Goal: Check status: Check status

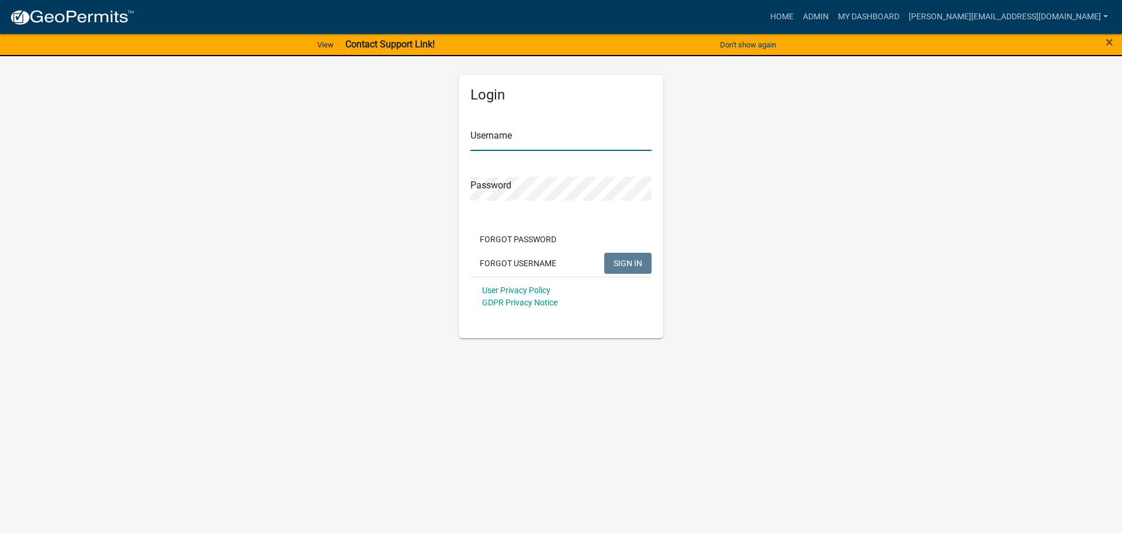
click at [521, 146] on input "Username" at bounding box center [561, 139] width 181 height 24
type input "[PERSON_NAME][EMAIL_ADDRESS][DOMAIN_NAME]"
click at [604, 253] on button "SIGN IN" at bounding box center [627, 263] width 47 height 21
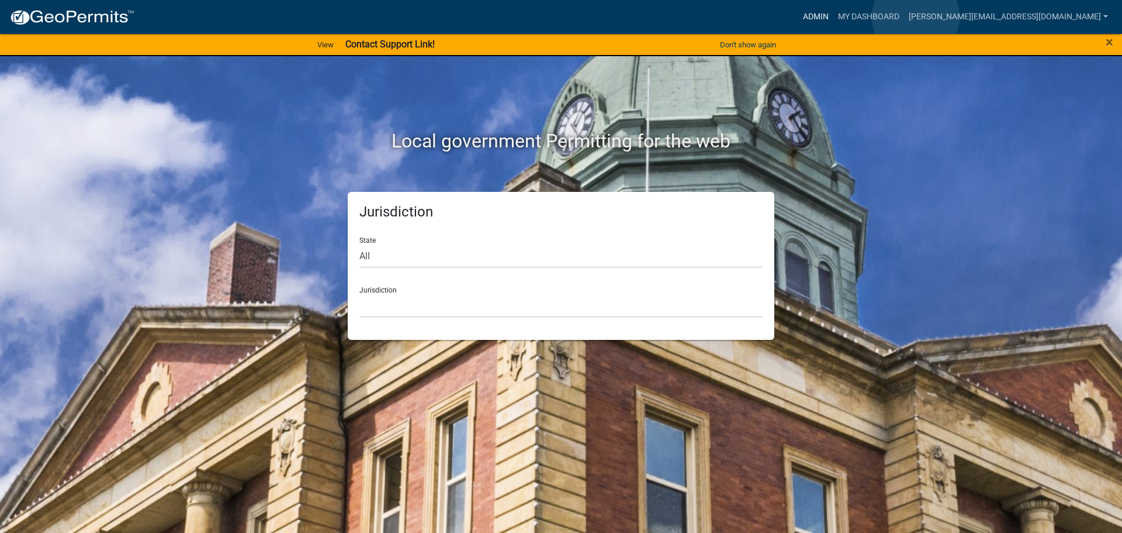
click at [834, 17] on link "Admin" at bounding box center [816, 17] width 35 height 22
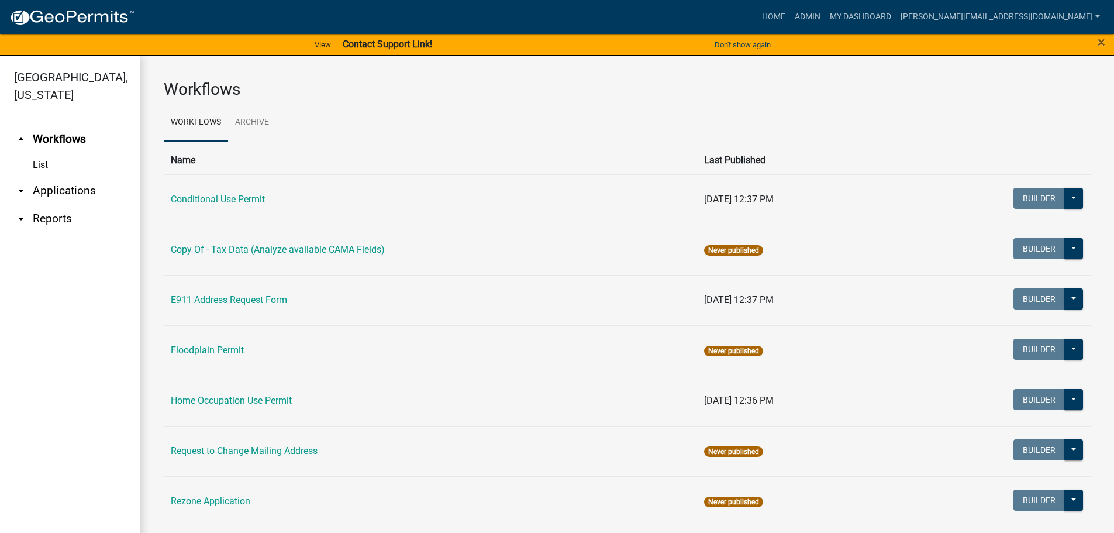
click at [47, 177] on link "arrow_drop_down Applications" at bounding box center [70, 191] width 140 height 28
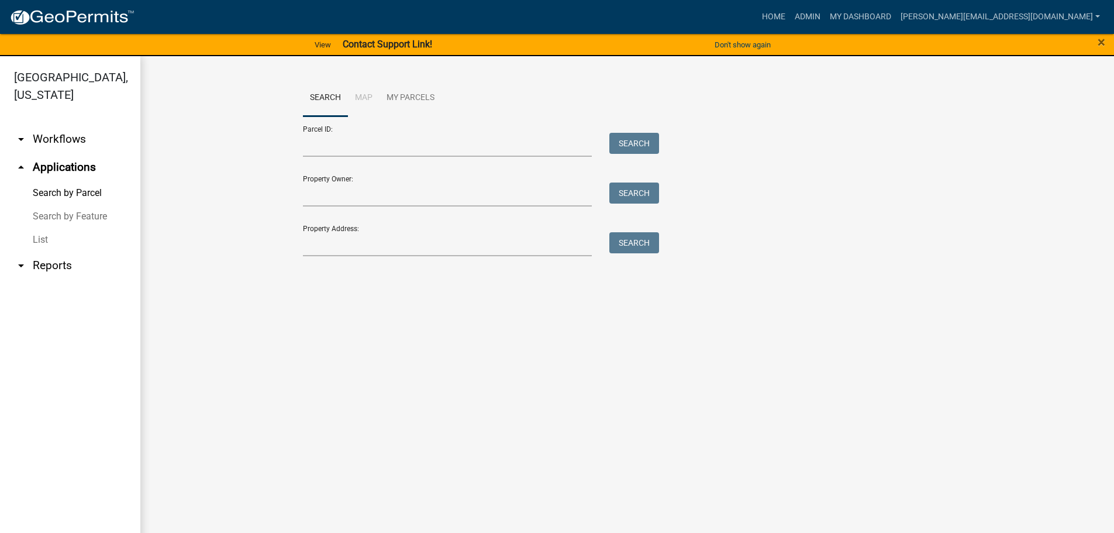
click at [37, 228] on link "List" at bounding box center [70, 239] width 140 height 23
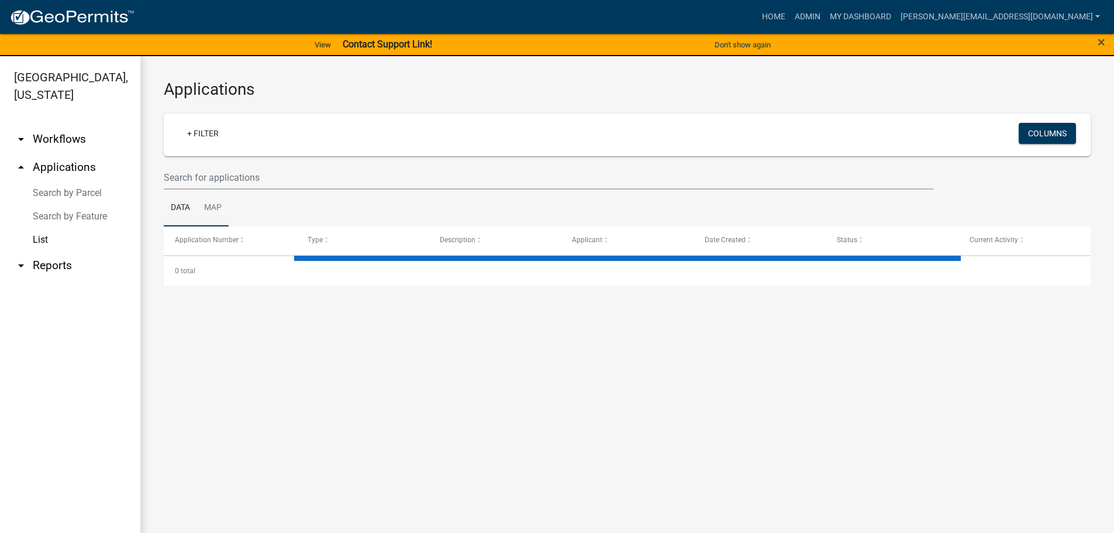
select select "3: 100"
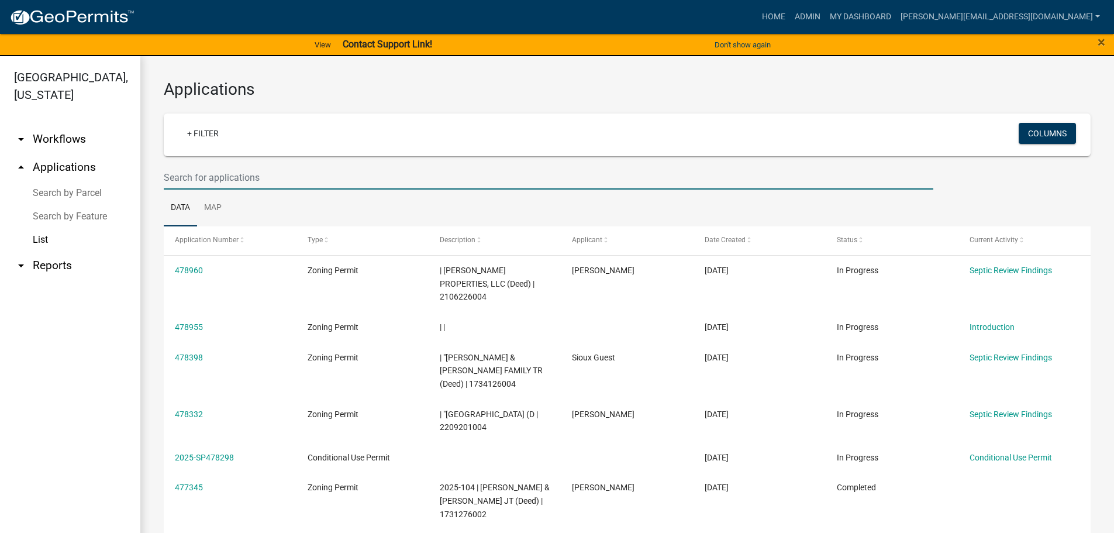
click at [195, 173] on input "text" at bounding box center [548, 177] width 769 height 24
type input "2025-065"
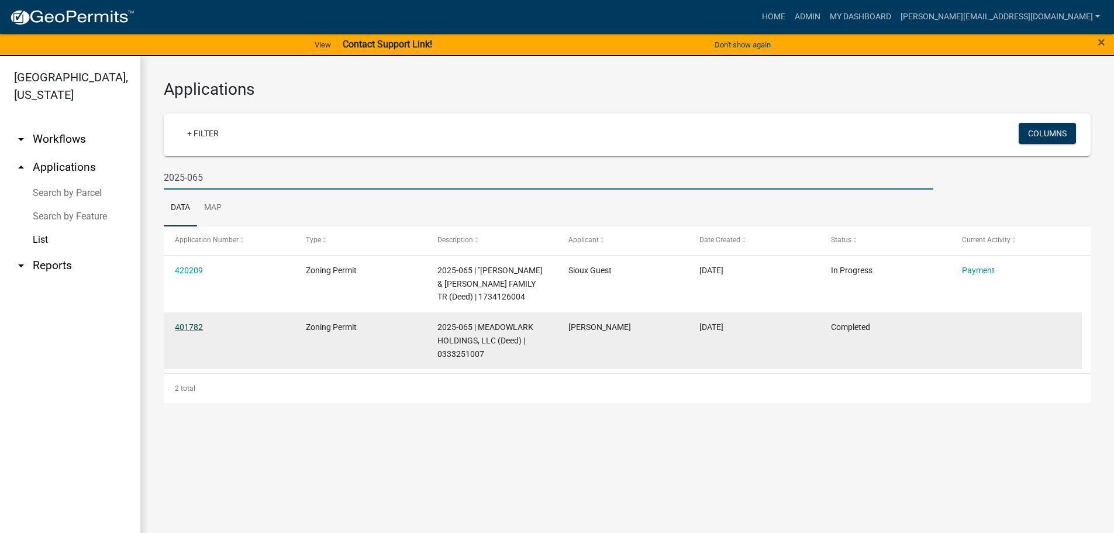
click at [185, 326] on link "401782" at bounding box center [189, 326] width 28 height 9
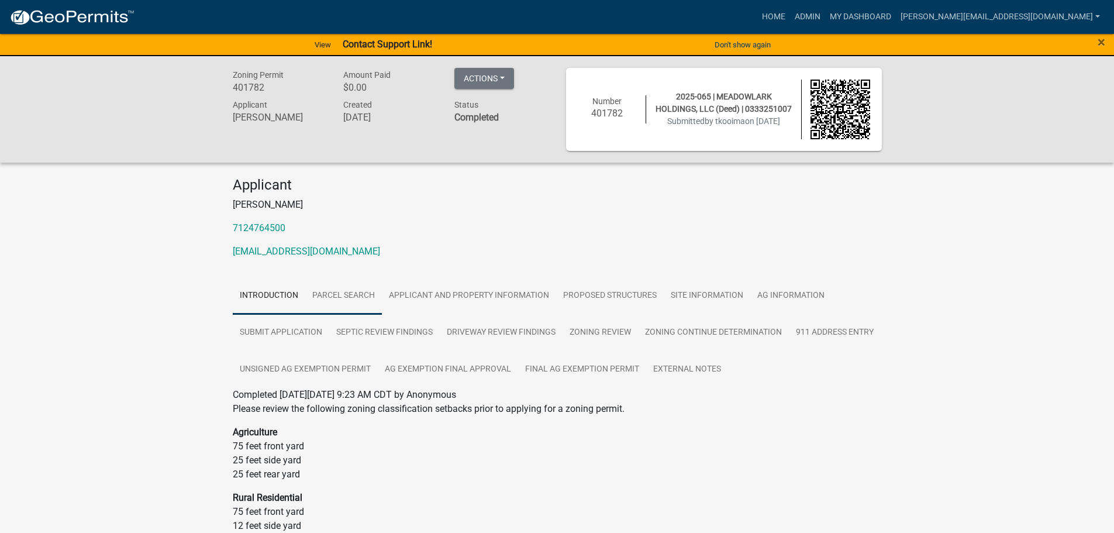
click at [336, 298] on link "Parcel search" at bounding box center [343, 295] width 77 height 37
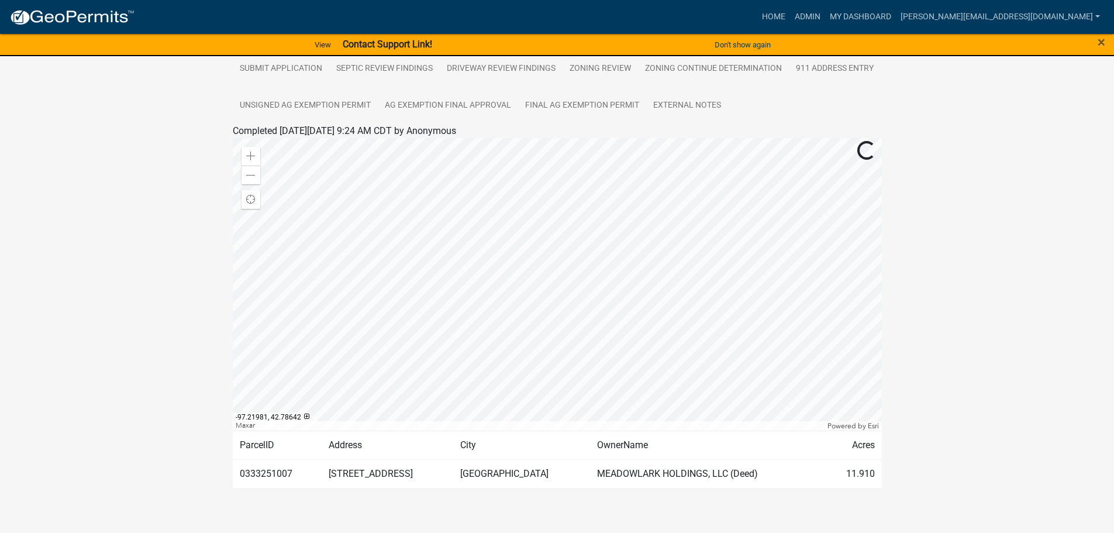
scroll to position [43, 0]
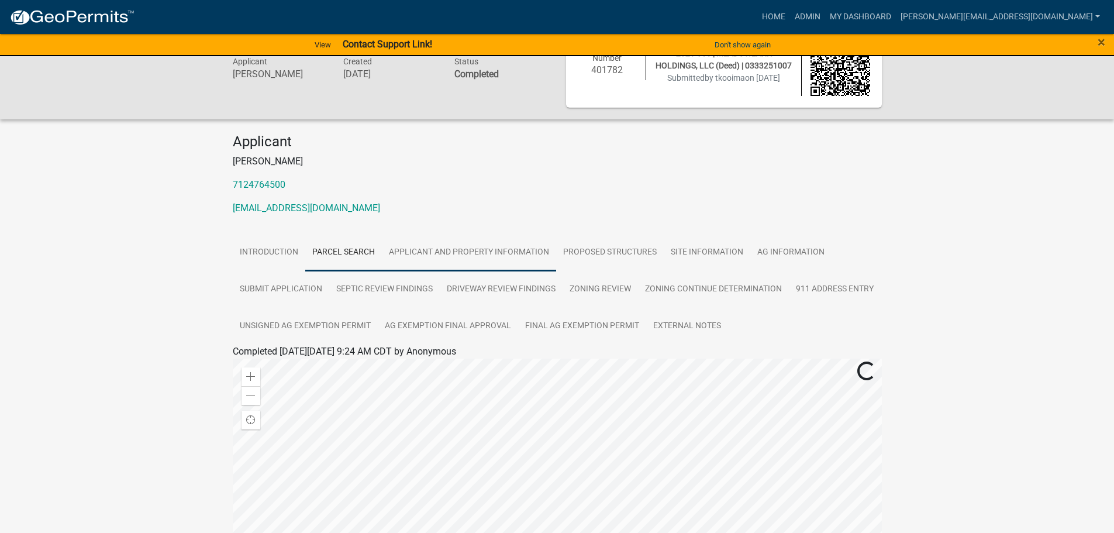
click at [445, 247] on link "Applicant and Property Information" at bounding box center [469, 252] width 174 height 37
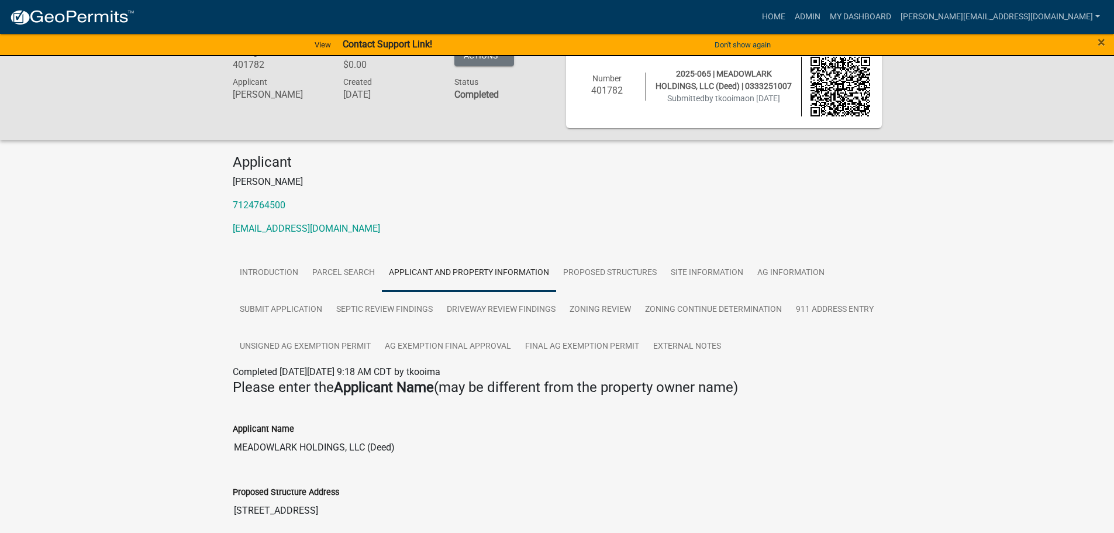
scroll to position [5, 0]
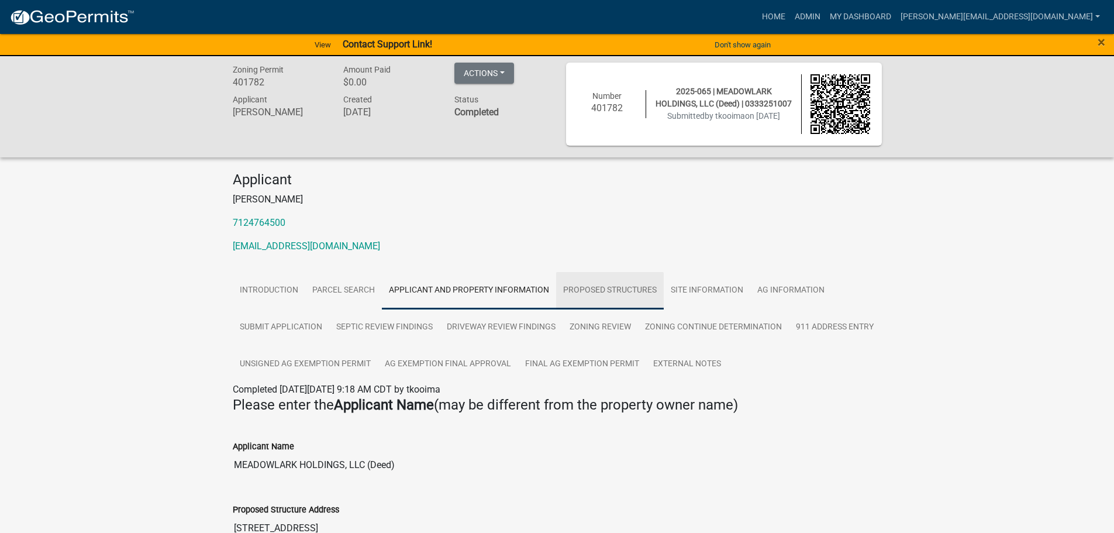
click at [608, 284] on link "Proposed Structures" at bounding box center [610, 290] width 108 height 37
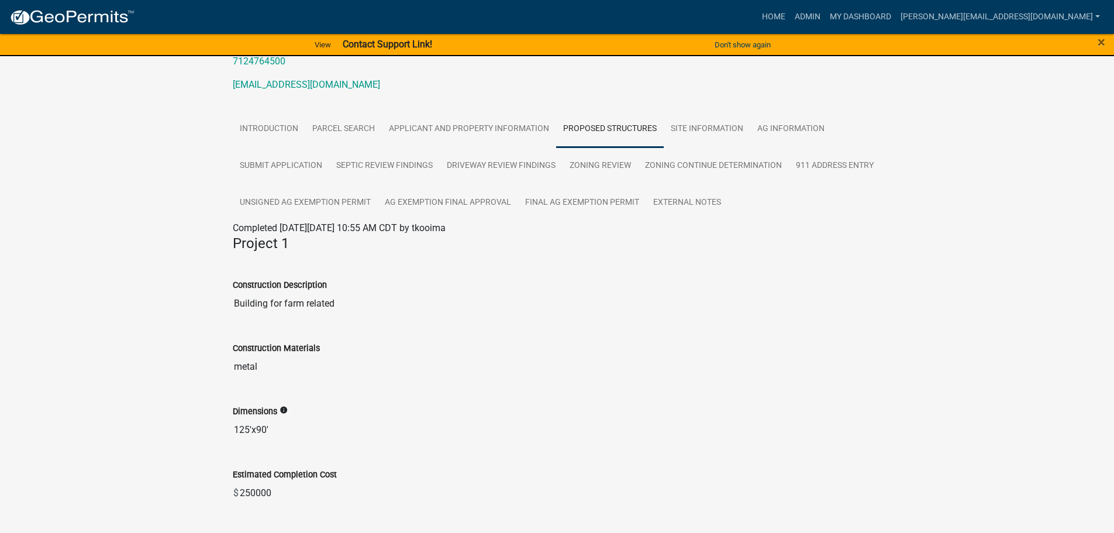
scroll to position [34, 0]
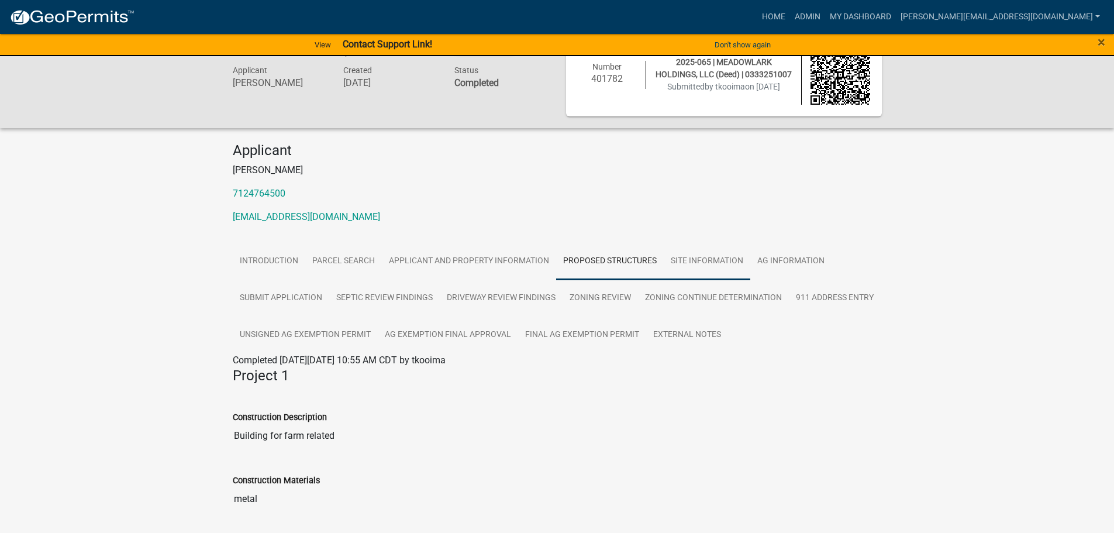
click at [714, 258] on link "Site Information" at bounding box center [707, 261] width 87 height 37
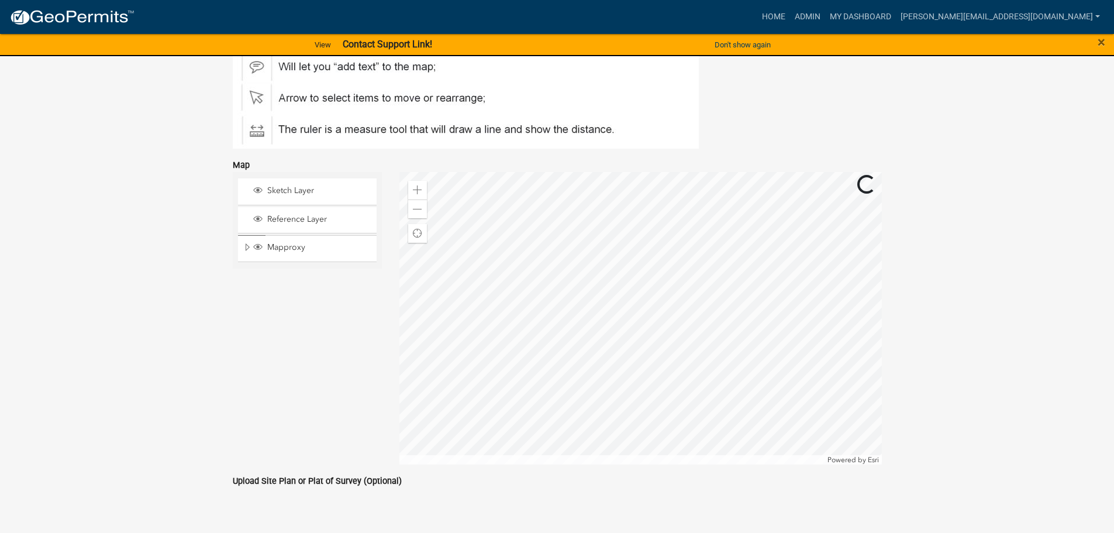
scroll to position [459, 0]
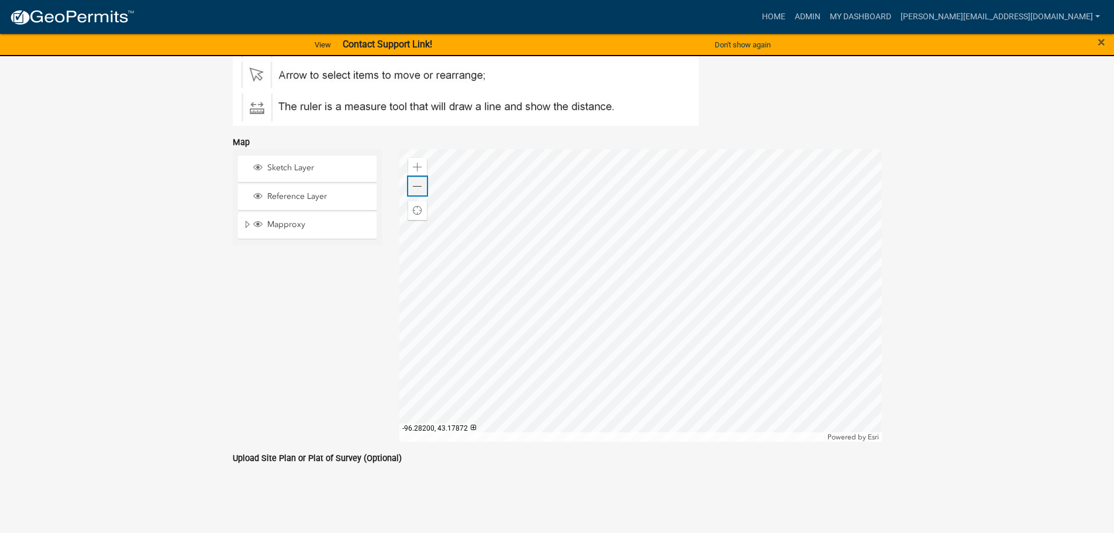
click at [421, 187] on span at bounding box center [417, 186] width 9 height 9
click at [419, 186] on span at bounding box center [417, 186] width 9 height 9
click at [417, 184] on span at bounding box center [417, 186] width 9 height 9
click at [424, 183] on div "Zoom out" at bounding box center [417, 186] width 19 height 19
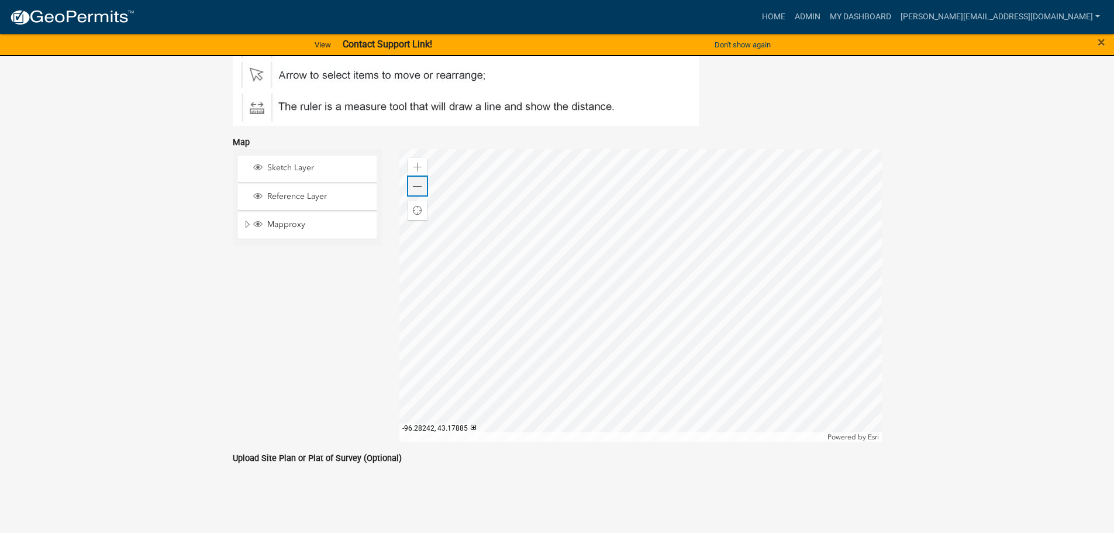
click at [422, 183] on div "Zoom out" at bounding box center [417, 186] width 19 height 19
click at [423, 184] on div "Zoom out" at bounding box center [417, 186] width 19 height 19
click at [420, 185] on span at bounding box center [417, 186] width 9 height 9
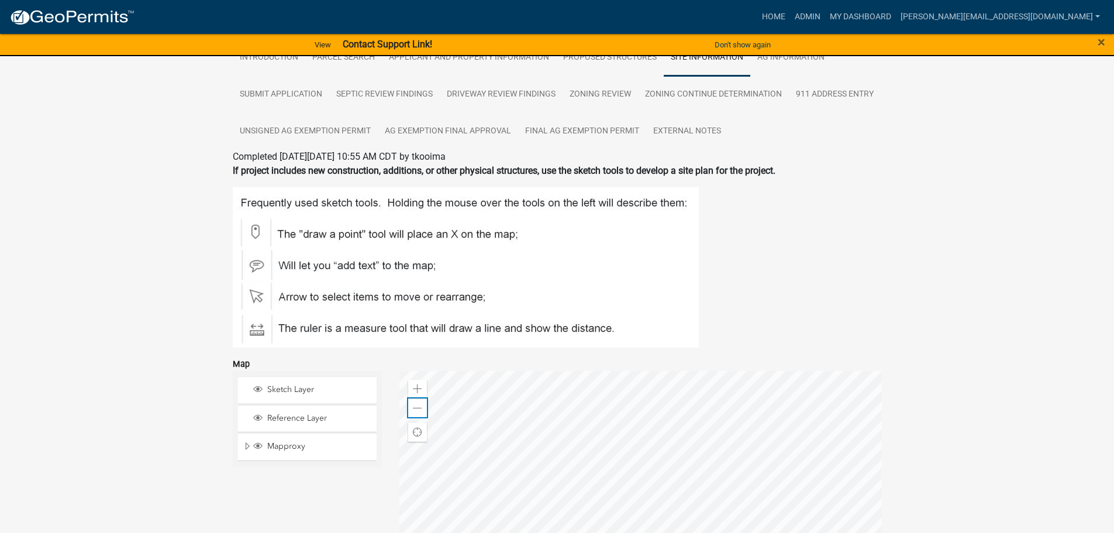
scroll to position [0, 0]
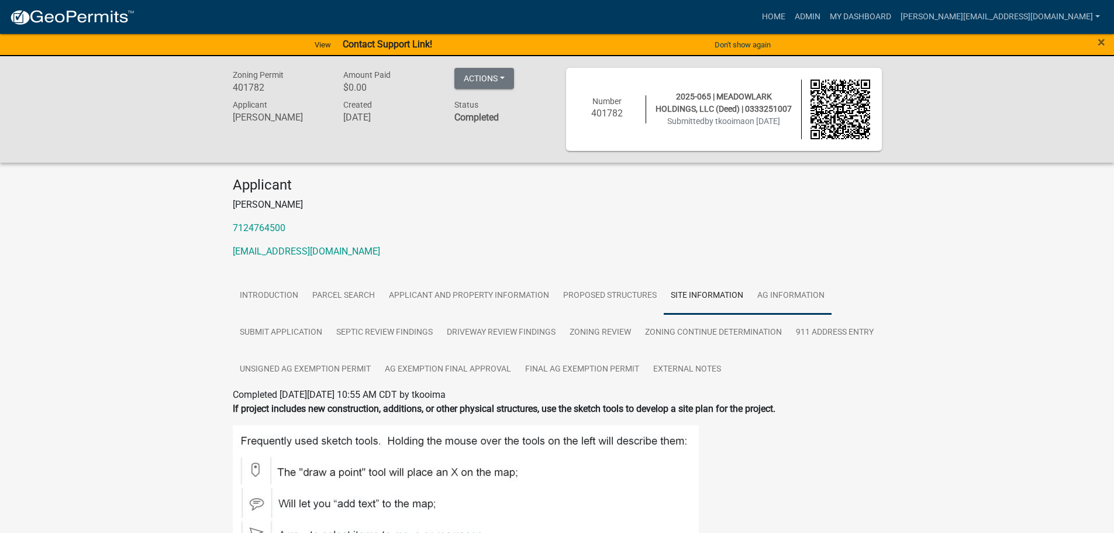
click at [791, 296] on link "Ag Information" at bounding box center [790, 295] width 81 height 37
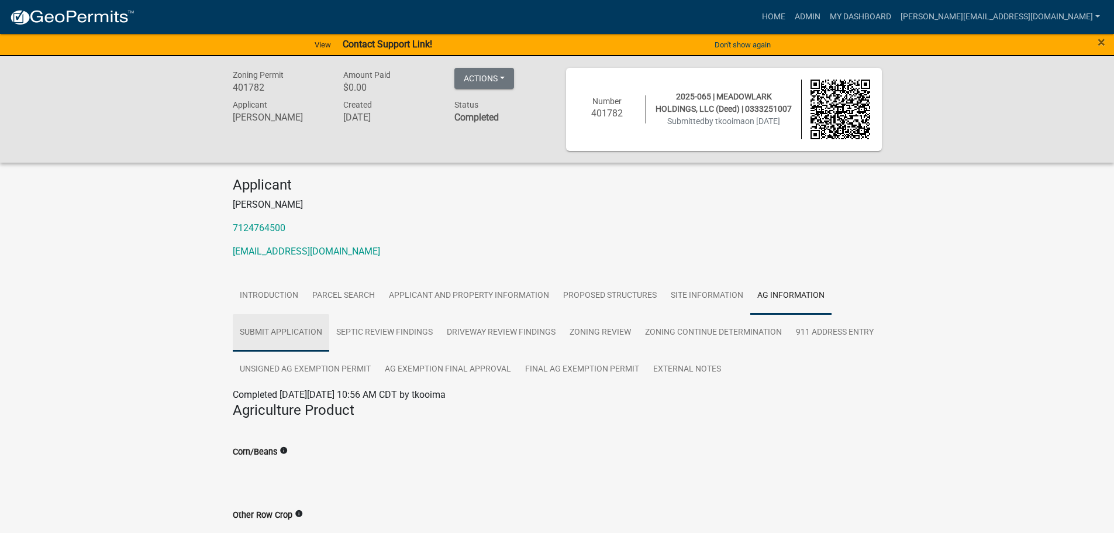
click at [272, 326] on link "Submit Application" at bounding box center [281, 332] width 96 height 37
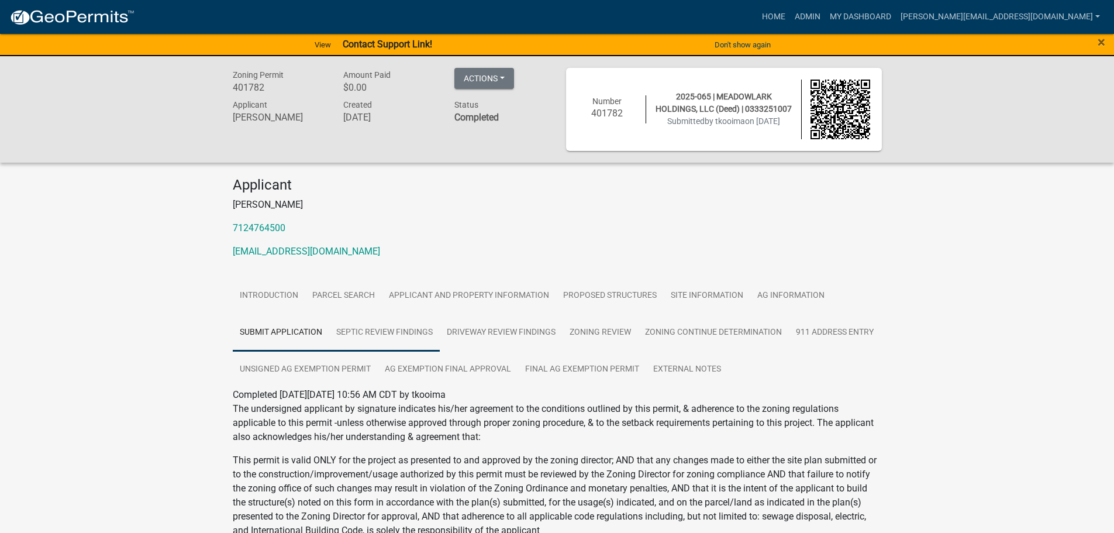
click at [354, 337] on link "Septic Review Findings" at bounding box center [384, 332] width 110 height 37
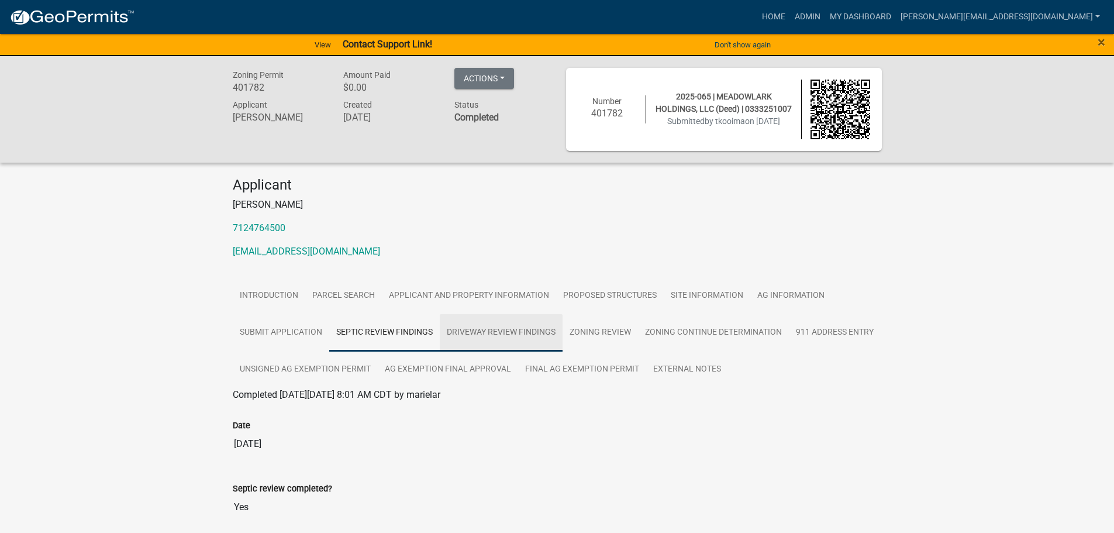
click at [467, 343] on link "Driveway Review Findings" at bounding box center [501, 332] width 123 height 37
click at [594, 337] on link "Zoning Review" at bounding box center [599, 332] width 75 height 37
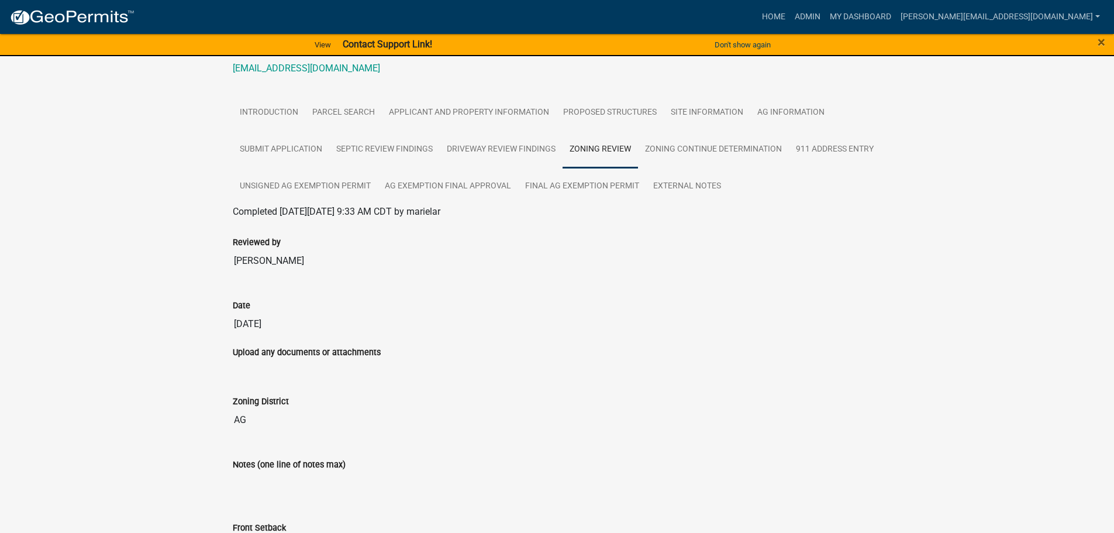
scroll to position [182, 0]
click at [686, 150] on link "Zoning Continue Determination" at bounding box center [713, 150] width 151 height 37
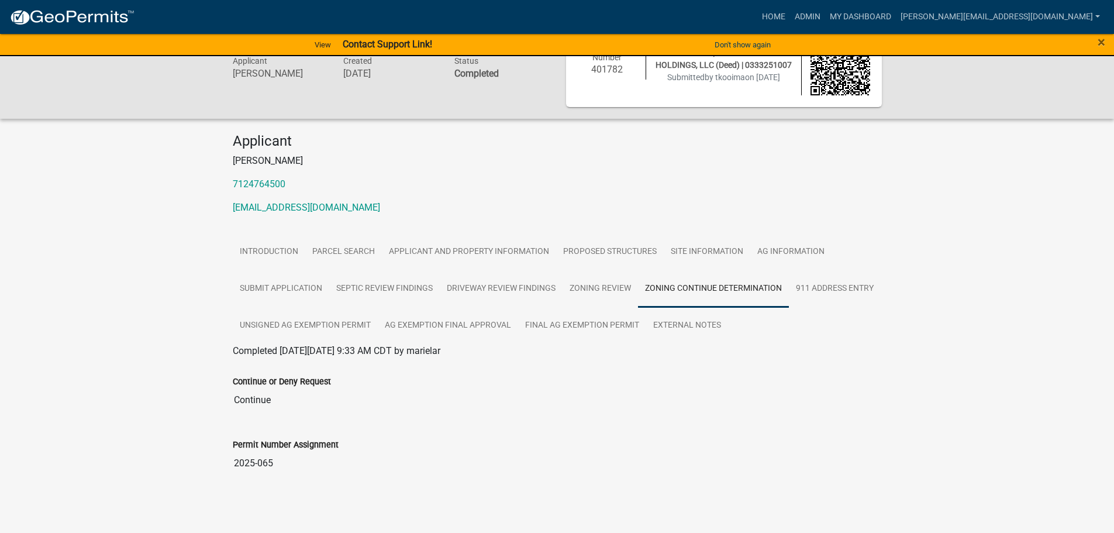
scroll to position [44, 0]
click at [818, 282] on link "911 Address Entry" at bounding box center [835, 287] width 92 height 37
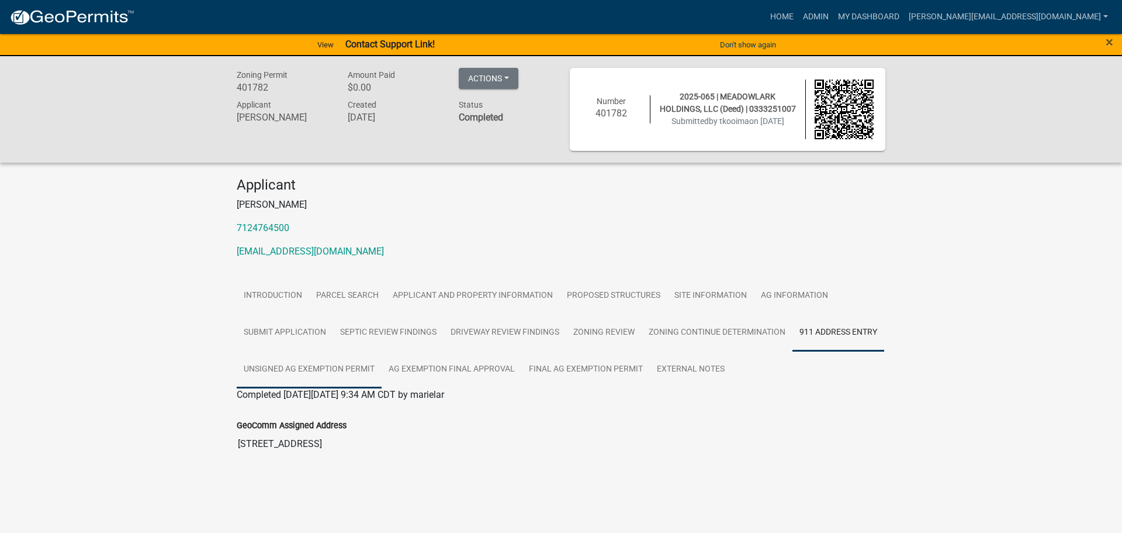
click at [323, 365] on link "Unsigned Ag Exemption Permit" at bounding box center [309, 369] width 145 height 37
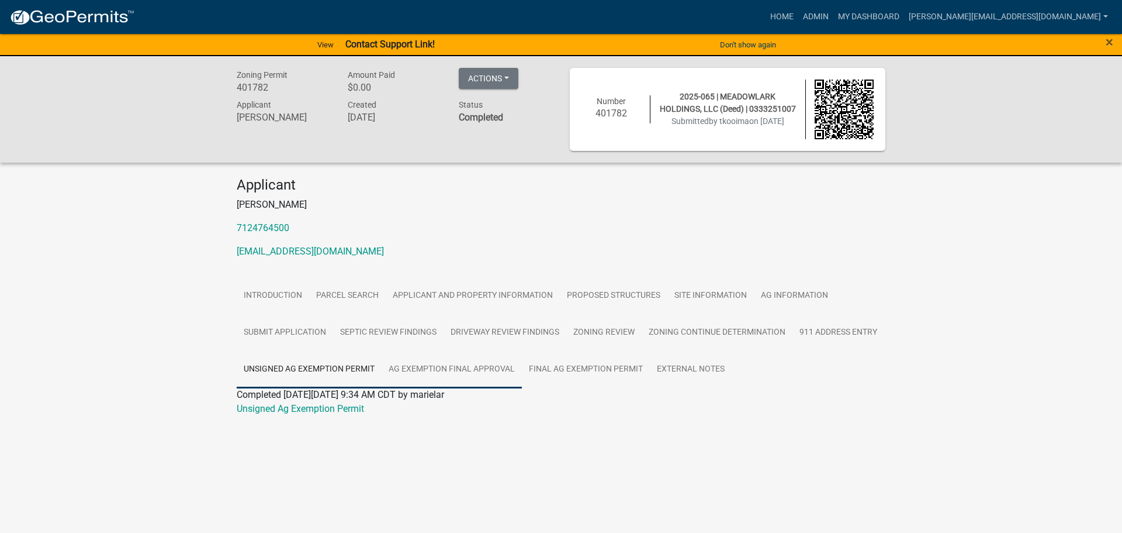
click at [476, 369] on link "Ag Exemption Final Approval" at bounding box center [452, 369] width 140 height 37
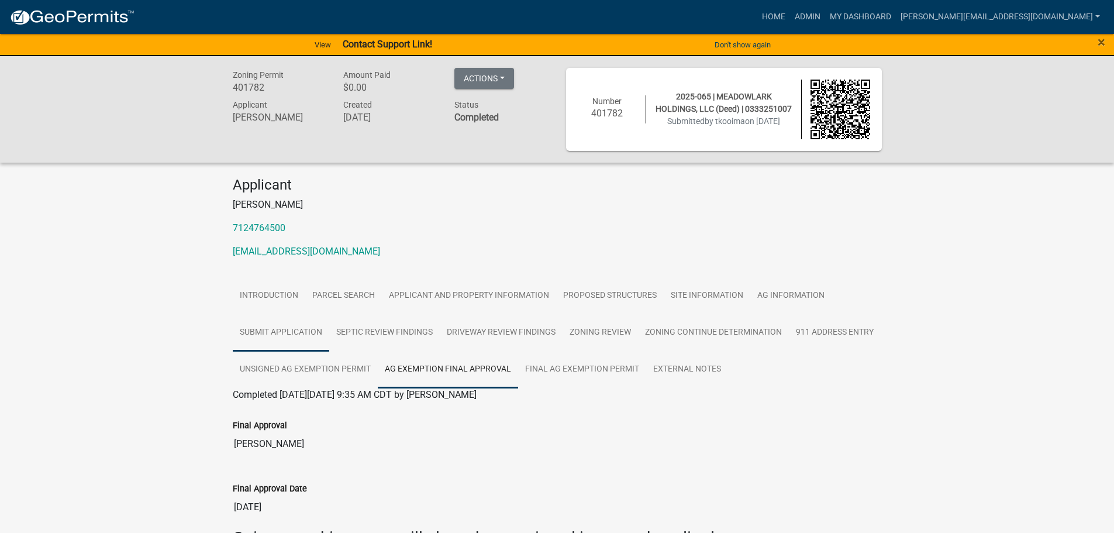
scroll to position [74, 0]
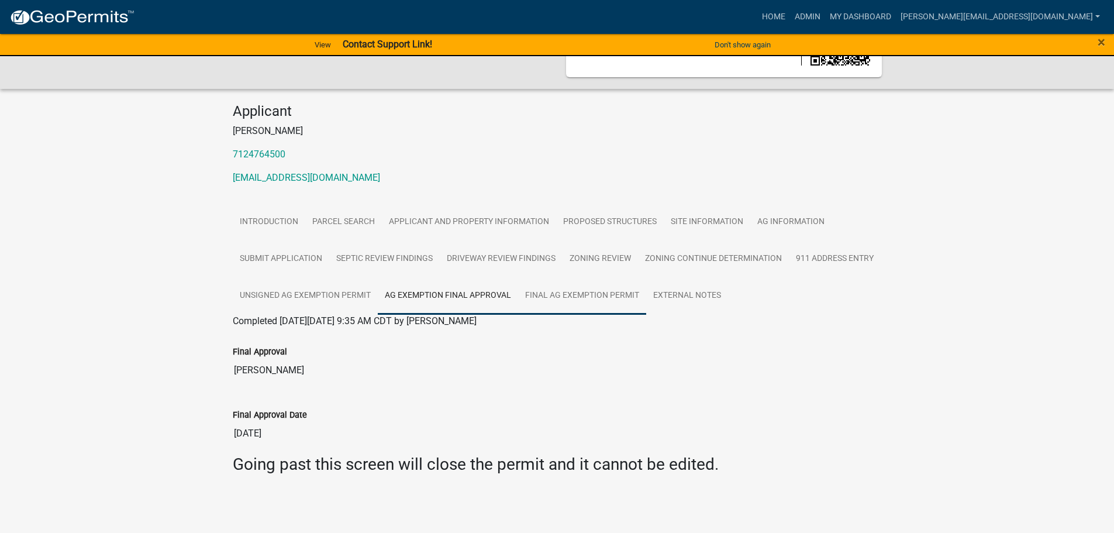
click at [595, 286] on link "Final Ag Exemption Permit" at bounding box center [582, 295] width 128 height 37
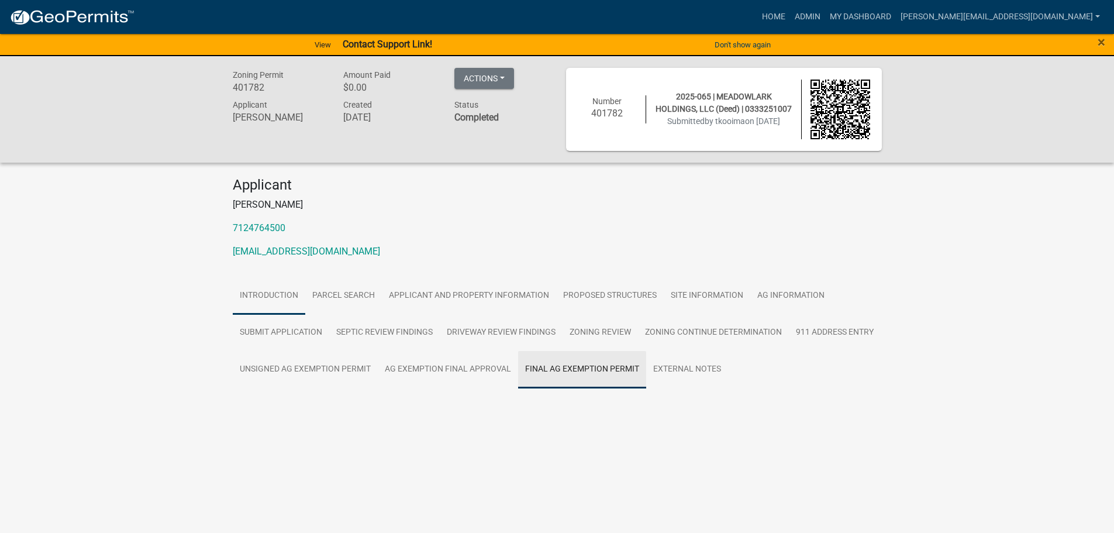
scroll to position [0, 0]
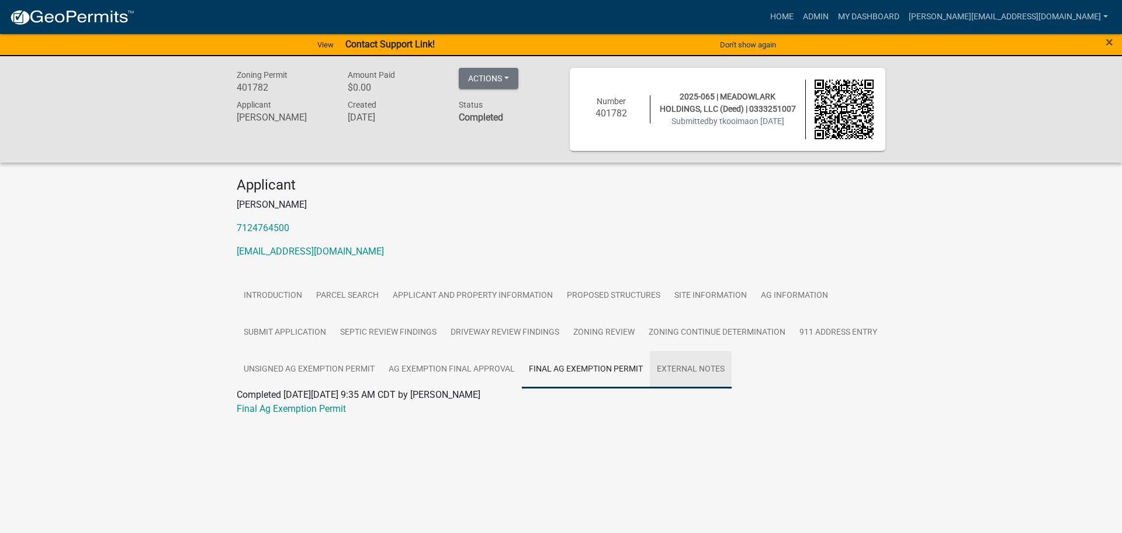
click at [704, 373] on link "External Notes" at bounding box center [691, 369] width 82 height 37
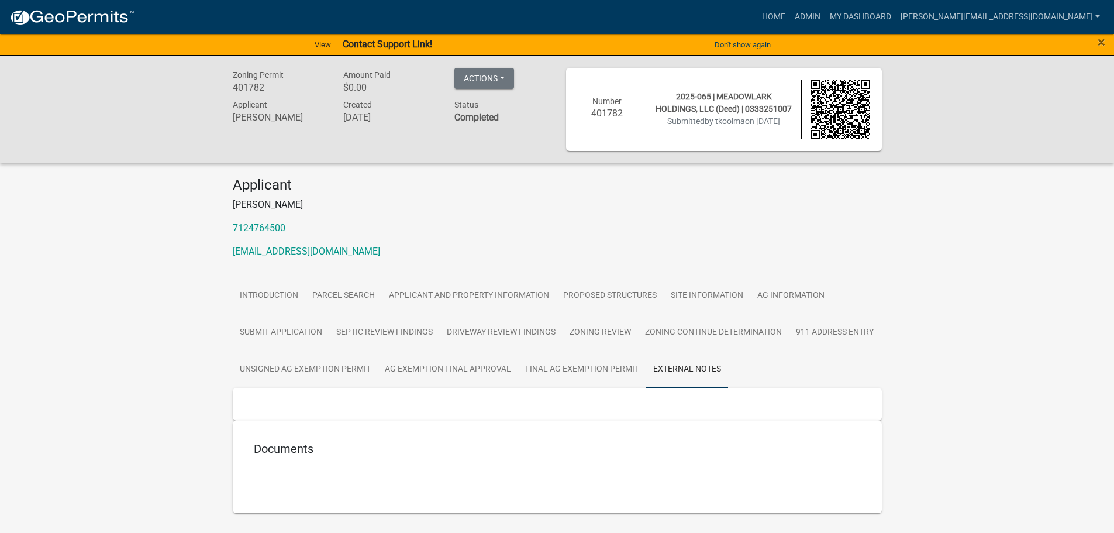
scroll to position [29, 0]
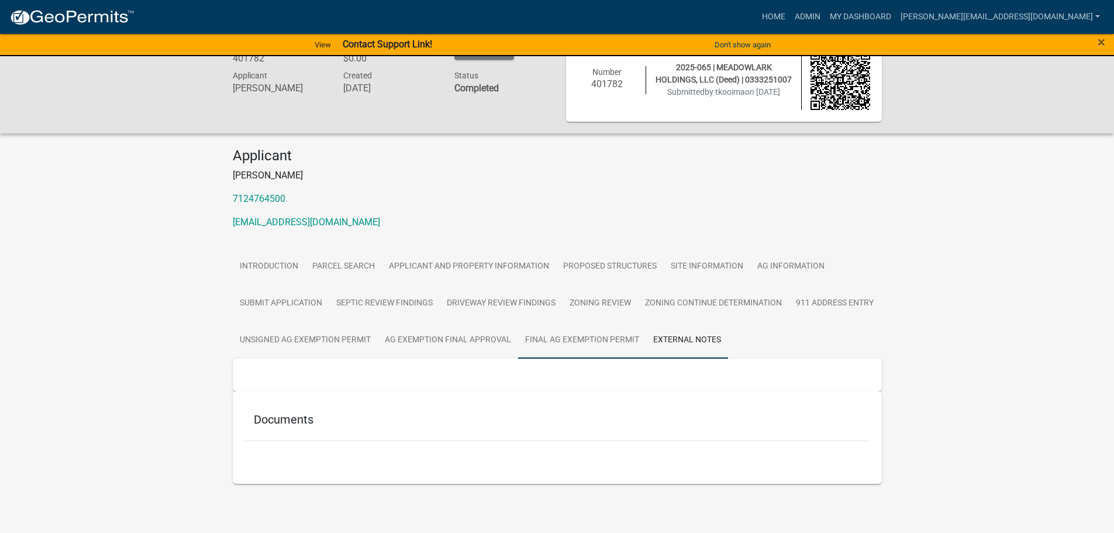
click at [592, 338] on link "Final Ag Exemption Permit" at bounding box center [582, 340] width 128 height 37
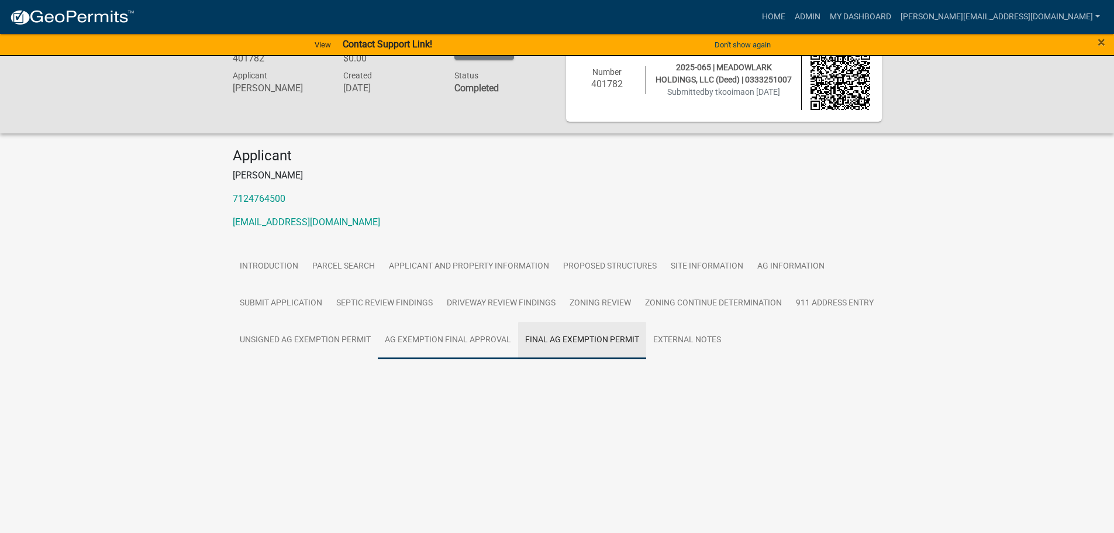
scroll to position [0, 0]
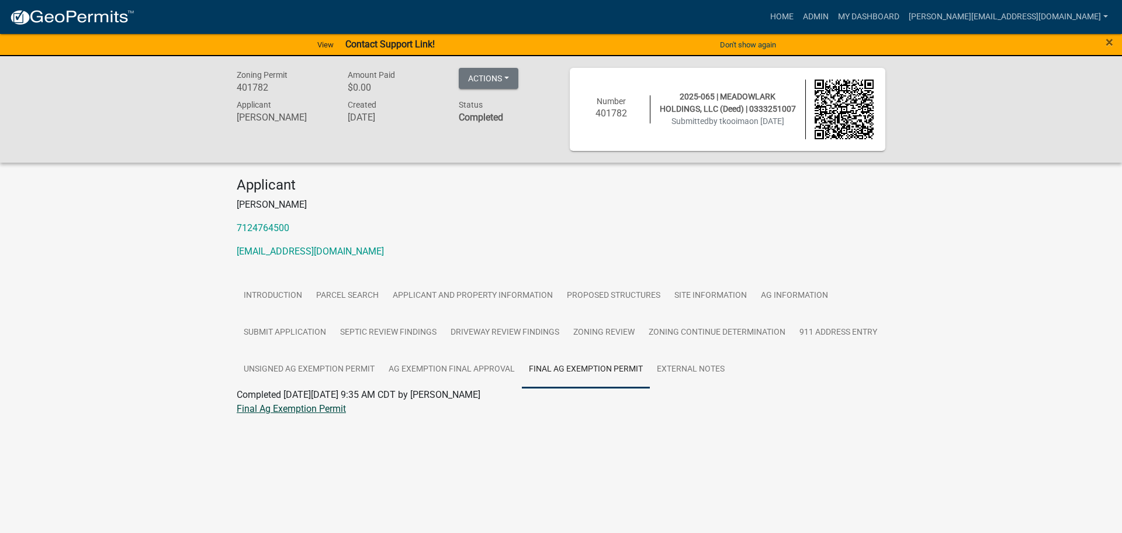
click at [331, 412] on link "Final Ag Exemption Permit" at bounding box center [291, 408] width 109 height 11
click at [834, 19] on link "Admin" at bounding box center [816, 17] width 35 height 22
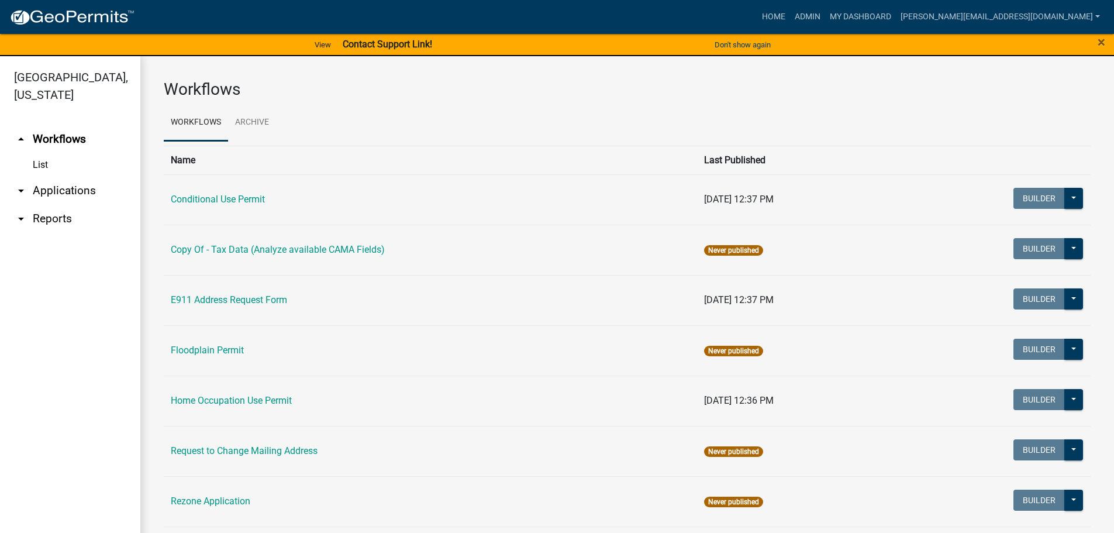
click at [73, 177] on link "arrow_drop_down Applications" at bounding box center [70, 191] width 140 height 28
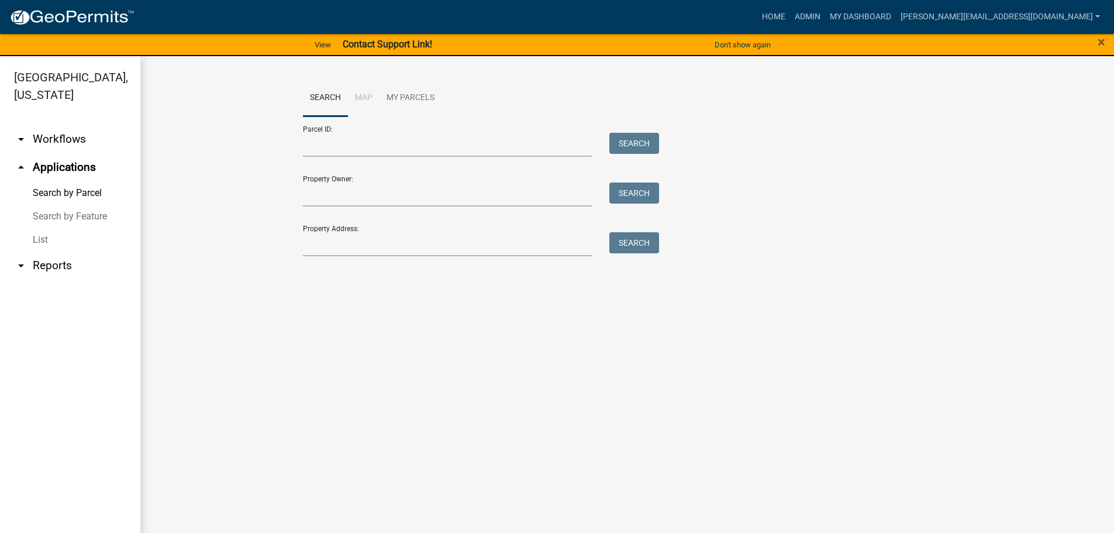
click at [50, 228] on link "List" at bounding box center [70, 239] width 140 height 23
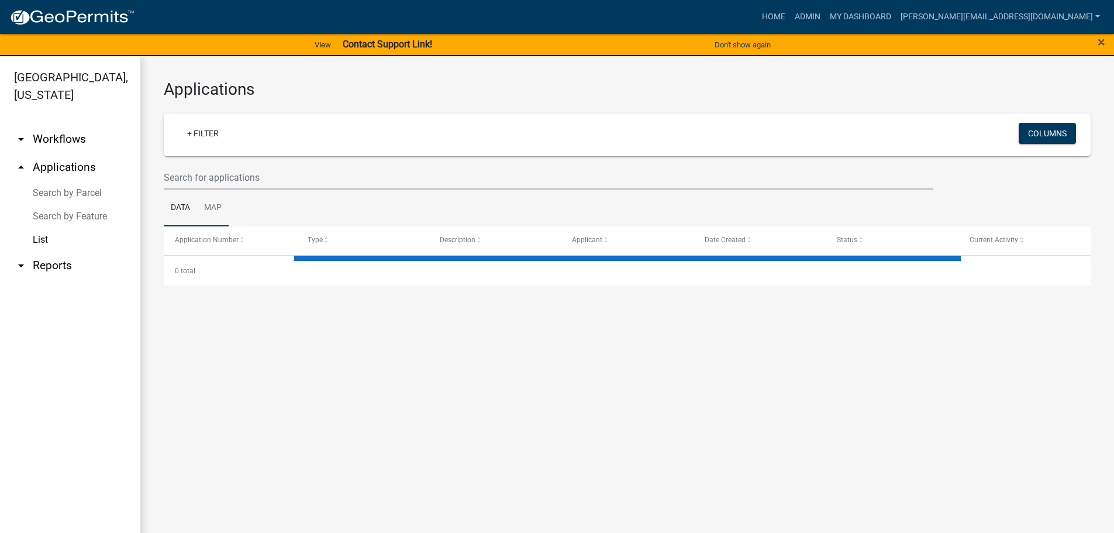
select select "3: 100"
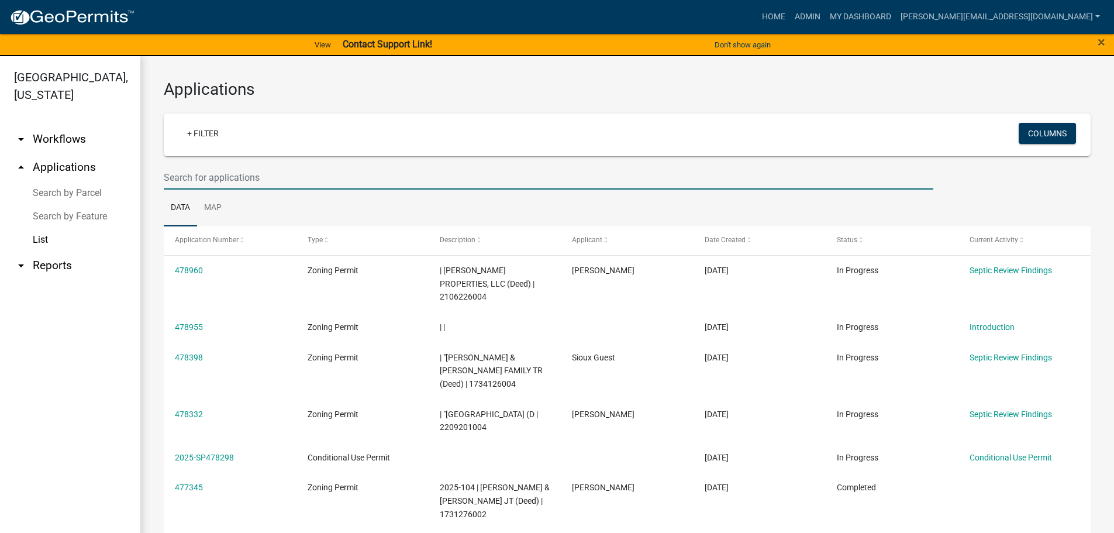
click at [215, 176] on input "text" at bounding box center [548, 177] width 769 height 24
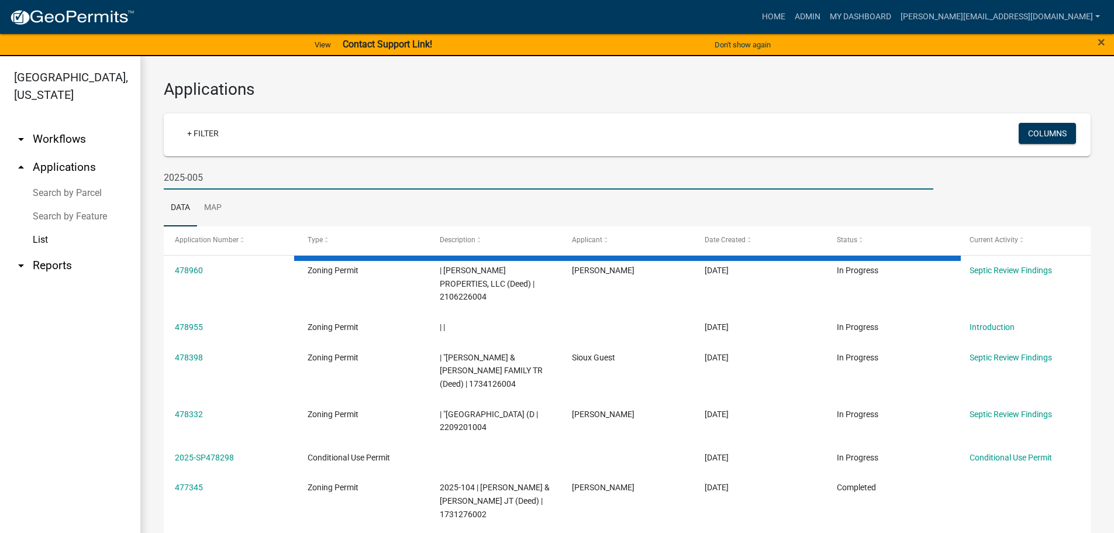
type input "2025-005"
